Goal: Register for event/course

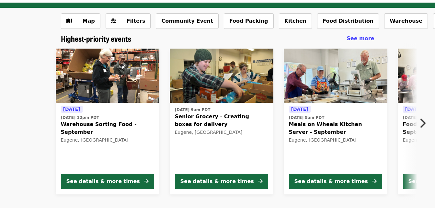
scroll to position [39, 0]
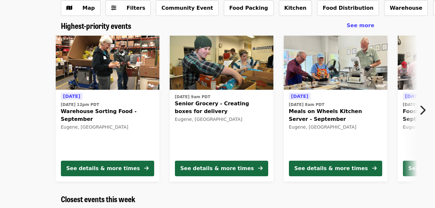
click at [424, 107] on icon "chevron-right icon" at bounding box center [422, 110] width 6 height 12
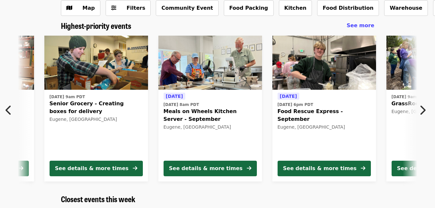
scroll to position [0, 235]
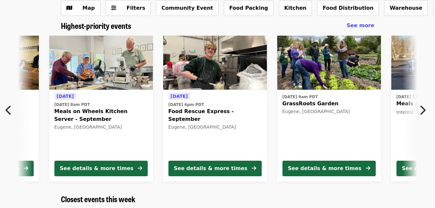
click at [424, 107] on icon "chevron-right icon" at bounding box center [422, 110] width 6 height 12
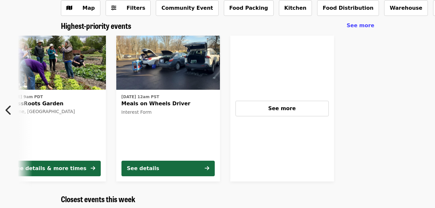
scroll to position [0, 513]
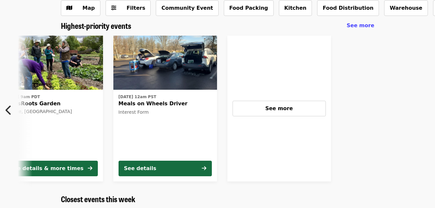
click at [154, 96] on time "[DATE] 12am PST" at bounding box center [138, 97] width 38 height 6
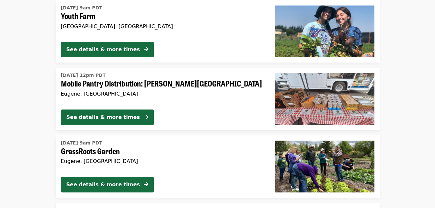
scroll to position [540, 0]
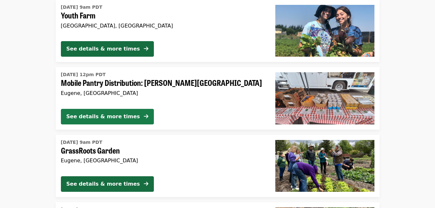
click at [121, 114] on div "See details & more times" at bounding box center [103, 117] width 74 height 8
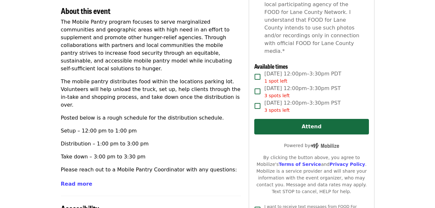
scroll to position [229, 0]
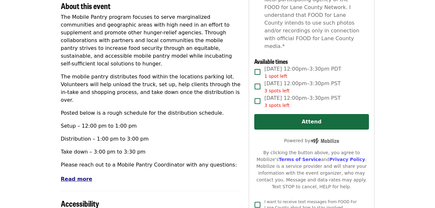
click at [74, 176] on span "Read more" at bounding box center [76, 179] width 31 height 6
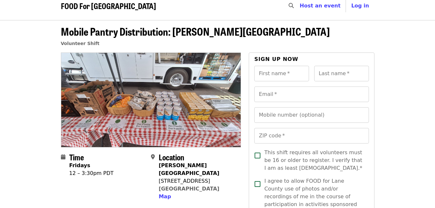
scroll to position [0, 0]
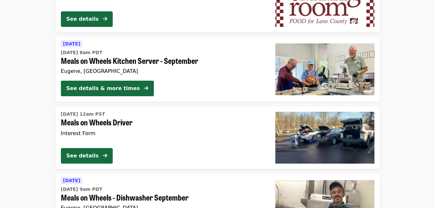
scroll to position [1111, 0]
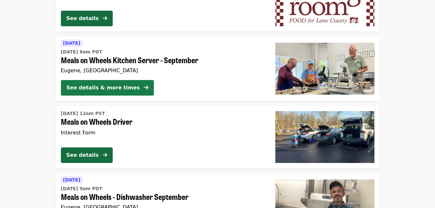
click at [109, 85] on div "See details & more times" at bounding box center [103, 88] width 74 height 8
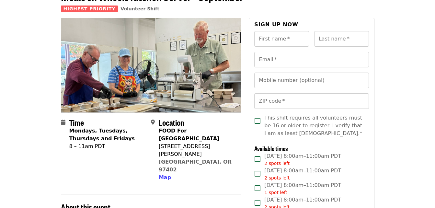
scroll to position [48, 0]
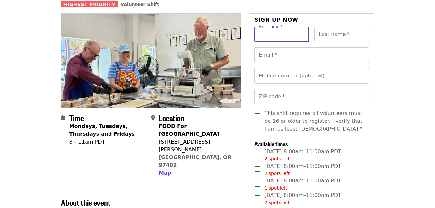
click at [266, 34] on input "First name   *" at bounding box center [281, 35] width 55 height 16
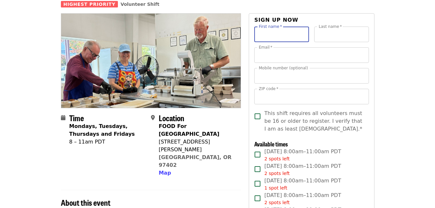
type input "***"
type input "******"
type input "**********"
type input "*****"
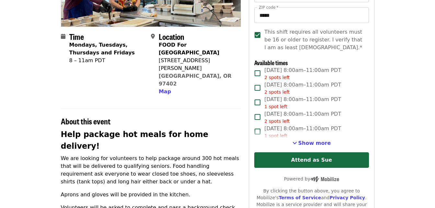
scroll to position [138, 0]
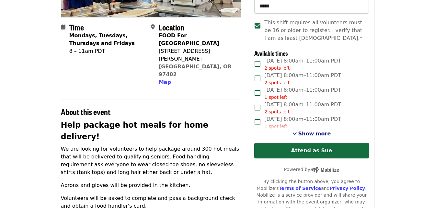
click at [302, 133] on span "Show more" at bounding box center [314, 134] width 33 height 6
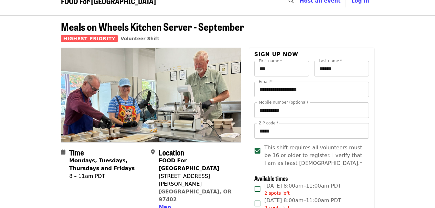
scroll to position [0, 0]
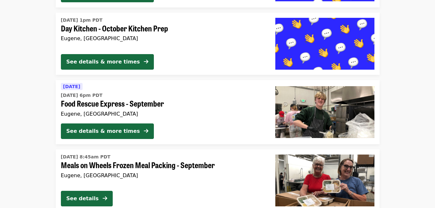
scroll to position [1617, 0]
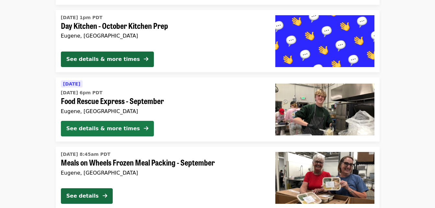
click at [121, 127] on div "See details & more times" at bounding box center [103, 129] width 74 height 8
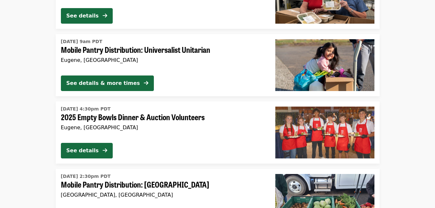
scroll to position [1784, 0]
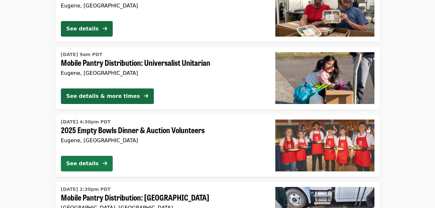
click at [93, 167] on div "See details" at bounding box center [82, 164] width 32 height 8
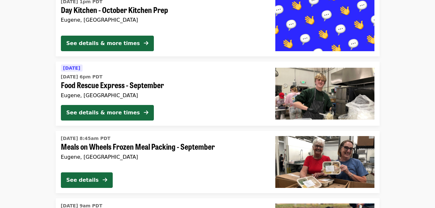
scroll to position [1651, 0]
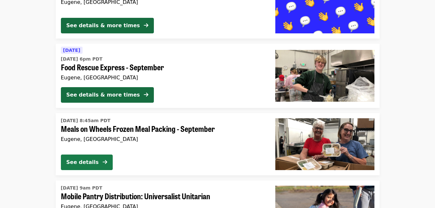
click at [95, 159] on div "See details" at bounding box center [82, 162] width 32 height 8
